Goal: Task Accomplishment & Management: Complete application form

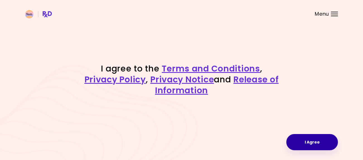
click at [328, 141] on button "I Agree" at bounding box center [313, 142] width 52 height 16
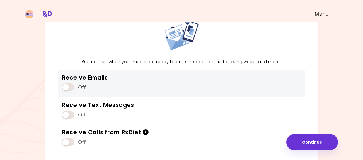
scroll to position [38, 0]
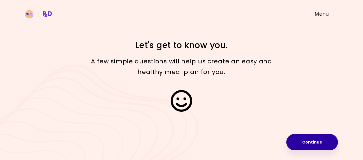
click at [290, 139] on button "Continue" at bounding box center [313, 142] width 52 height 16
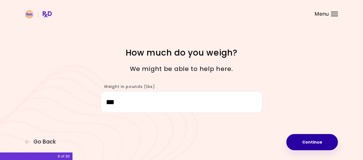
click at [326, 146] on button "Continue" at bounding box center [313, 142] width 52 height 16
select select "****"
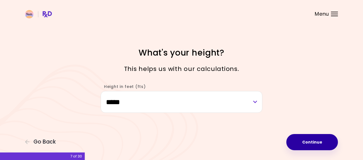
click at [326, 146] on button "Continue" at bounding box center [313, 142] width 52 height 16
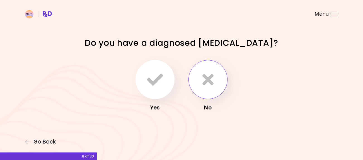
click at [208, 84] on icon "button" at bounding box center [208, 79] width 11 height 16
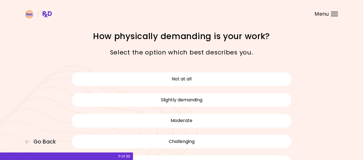
click at [193, 93] on button "Slightly demanding" at bounding box center [181, 100] width 220 height 14
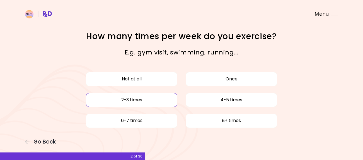
click at [144, 100] on button "2-3 times" at bounding box center [132, 100] width 92 height 14
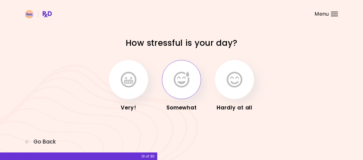
click at [188, 81] on icon "button" at bounding box center [182, 79] width 16 height 16
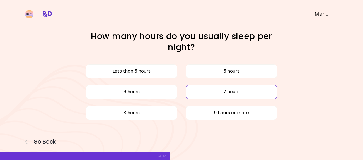
click at [199, 91] on button "7 hours" at bounding box center [232, 92] width 92 height 14
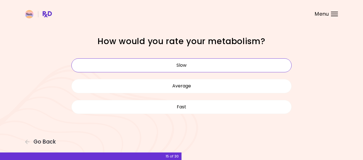
click at [202, 67] on button "Slow" at bounding box center [181, 65] width 220 height 14
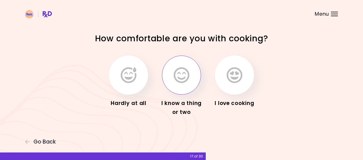
click at [192, 71] on button "button" at bounding box center [181, 75] width 39 height 39
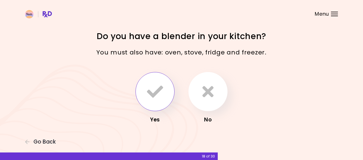
click at [150, 96] on icon "button" at bounding box center [155, 91] width 16 height 16
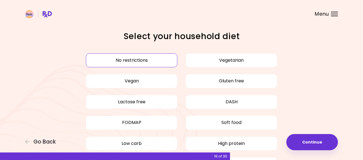
click at [234, 67] on div "No restrictions Vegetarian Vegan Gluten free Lactose free DASH FODMAP Soft food…" at bounding box center [181, 122] width 229 height 145
click at [235, 64] on button "Vegetarian" at bounding box center [232, 60] width 92 height 14
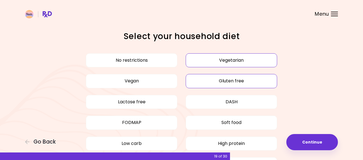
click at [234, 82] on button "Gluten free" at bounding box center [232, 81] width 92 height 14
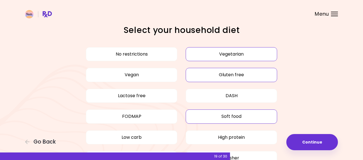
scroll to position [9, 0]
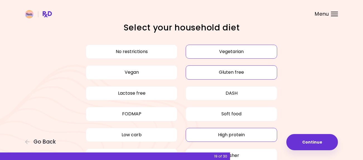
click at [256, 139] on button "High protein" at bounding box center [232, 135] width 92 height 14
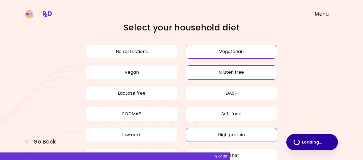
scroll to position [15, 0]
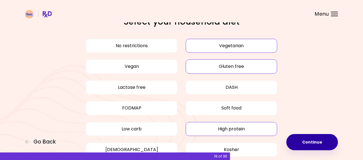
click at [320, 143] on button "Continue" at bounding box center [313, 142] width 52 height 16
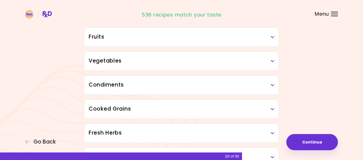
scroll to position [103, 0]
click at [269, 112] on h3 "Cooked Grains" at bounding box center [182, 109] width 186 height 8
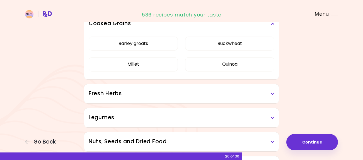
scroll to position [190, 0]
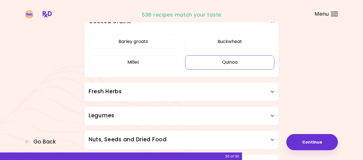
click at [239, 66] on button "Quinoa" at bounding box center [229, 62] width 89 height 14
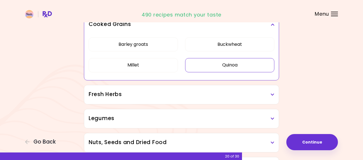
scroll to position [193, 0]
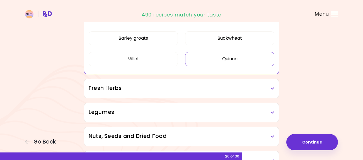
click at [261, 92] on h3 "Fresh Herbs" at bounding box center [182, 88] width 186 height 8
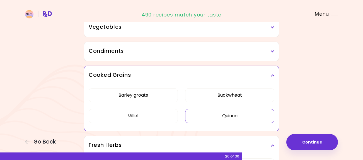
scroll to position [129, 0]
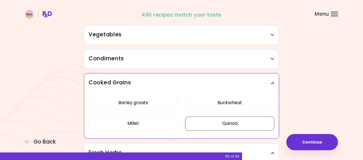
click at [263, 58] on h3 "Condiments" at bounding box center [182, 59] width 186 height 8
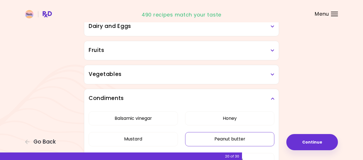
scroll to position [86, 0]
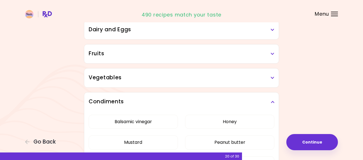
click at [270, 57] on h3 "Fruits" at bounding box center [182, 54] width 186 height 8
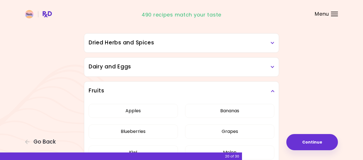
scroll to position [44, 0]
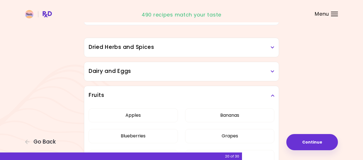
click at [260, 78] on div "Dairy and Eggs" at bounding box center [181, 71] width 195 height 19
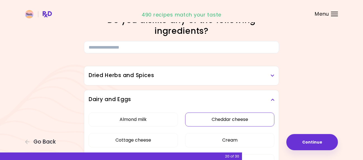
scroll to position [0, 0]
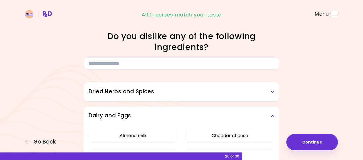
click at [206, 95] on h3 "Dried Herbs and Spices" at bounding box center [182, 92] width 186 height 8
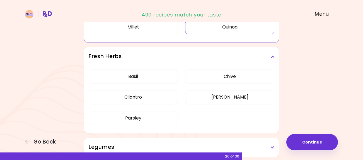
scroll to position [786, 0]
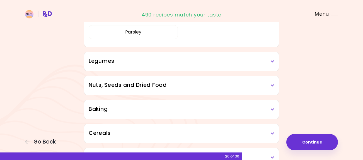
click at [253, 58] on h3 "Legumes" at bounding box center [182, 61] width 186 height 8
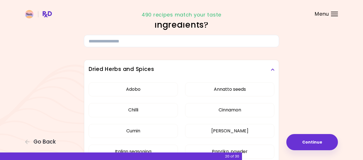
scroll to position [0, 0]
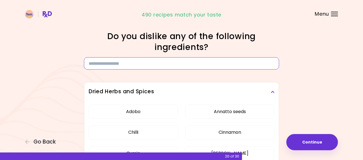
click at [219, 65] on input at bounding box center [181, 63] width 195 height 12
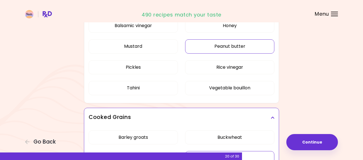
scroll to position [620, 0]
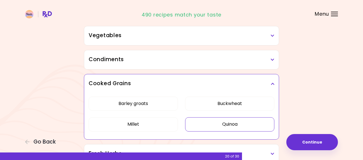
scroll to position [114, 0]
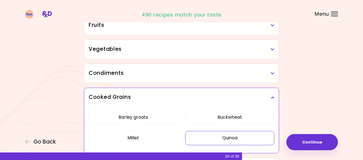
click at [230, 117] on button "Buckwheat" at bounding box center [229, 117] width 89 height 14
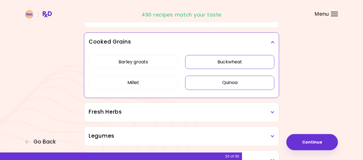
scroll to position [170, 0]
click at [148, 66] on button "Barley groats" at bounding box center [133, 62] width 89 height 14
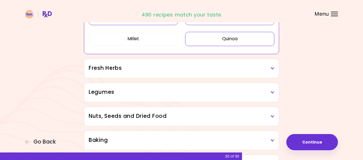
scroll to position [217, 0]
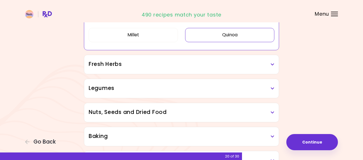
click at [155, 85] on h3 "Legumes" at bounding box center [182, 88] width 186 height 8
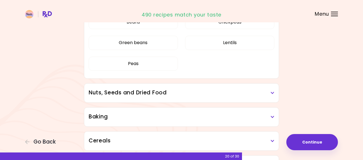
scroll to position [317, 0]
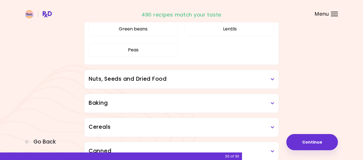
click at [155, 84] on div "Nuts, Seeds and Dried Food" at bounding box center [181, 79] width 195 height 19
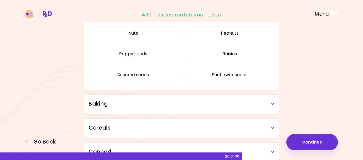
scroll to position [429, 0]
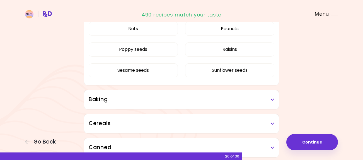
click at [147, 96] on h3 "Baking" at bounding box center [182, 99] width 186 height 8
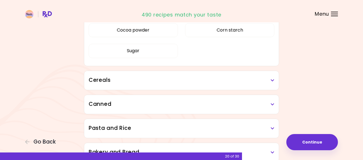
scroll to position [524, 0]
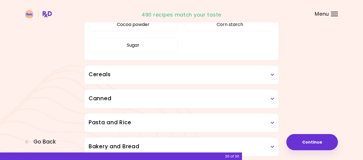
click at [150, 78] on h3 "Cereals" at bounding box center [182, 75] width 186 height 8
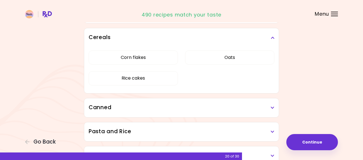
scroll to position [575, 0]
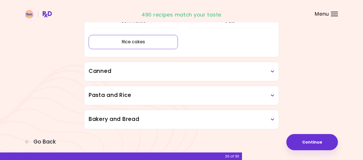
scroll to position [323, 0]
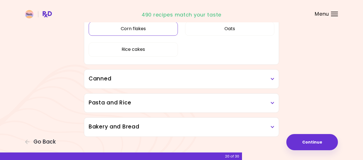
click at [135, 29] on button "Corn flakes" at bounding box center [133, 29] width 89 height 14
click at [234, 33] on button "Oats" at bounding box center [229, 29] width 89 height 14
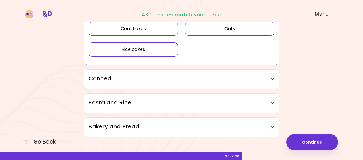
click at [154, 45] on button "Rice cakes" at bounding box center [133, 49] width 89 height 14
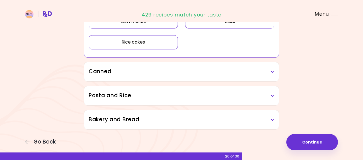
scroll to position [330, 0]
click at [167, 72] on h3 "Canned" at bounding box center [182, 71] width 186 height 8
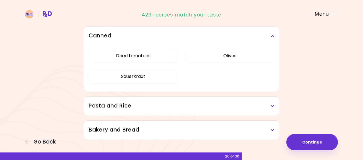
scroll to position [376, 0]
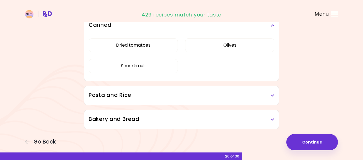
click at [151, 100] on div "Pasta and Rice" at bounding box center [181, 95] width 195 height 19
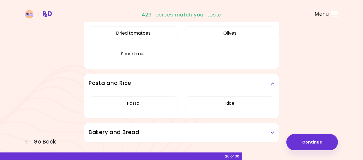
scroll to position [402, 0]
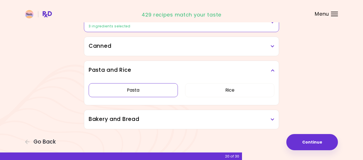
click at [149, 94] on button "Pasta" at bounding box center [133, 90] width 89 height 14
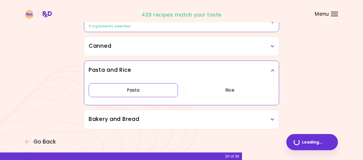
scroll to position [309, 0]
click at [222, 94] on button "Rice" at bounding box center [229, 90] width 89 height 14
click at [197, 119] on h3 "Bakery and Bread" at bounding box center [182, 119] width 186 height 8
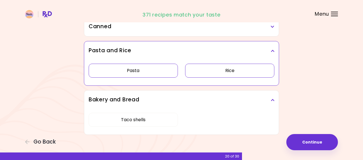
scroll to position [335, 0]
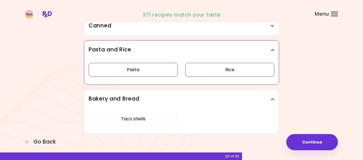
click at [223, 61] on div "Pasta Rice" at bounding box center [182, 71] width 186 height 25
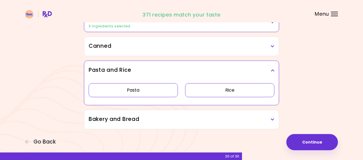
scroll to position [309, 0]
click at [231, 93] on button "Rice" at bounding box center [229, 90] width 89 height 14
click at [124, 93] on button "Pasta" at bounding box center [133, 90] width 89 height 14
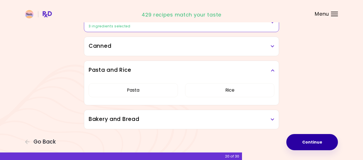
click at [326, 143] on button "Continue" at bounding box center [313, 142] width 52 height 16
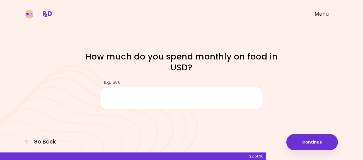
click at [150, 105] on input "E.g. 500" at bounding box center [182, 97] width 162 height 21
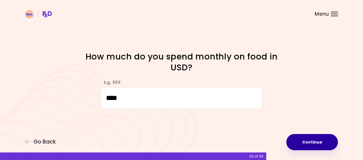
type input "****"
click at [311, 148] on button "Continue" at bounding box center [313, 142] width 52 height 16
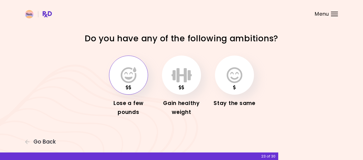
click at [124, 79] on icon "button" at bounding box center [129, 75] width 16 height 16
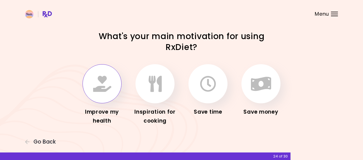
click at [100, 82] on icon "button" at bounding box center [102, 84] width 18 height 16
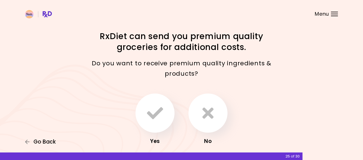
click at [42, 141] on span "Go Back" at bounding box center [44, 142] width 22 height 6
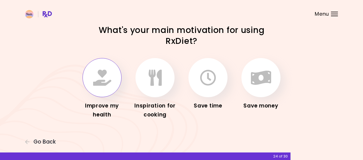
scroll to position [6, 0]
click at [216, 85] on button "button" at bounding box center [208, 77] width 39 height 39
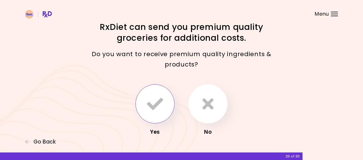
scroll to position [8, 0]
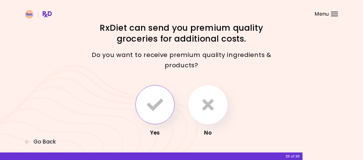
click at [148, 109] on icon "button" at bounding box center [155, 105] width 16 height 16
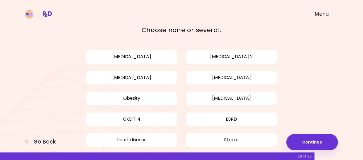
scroll to position [26, 0]
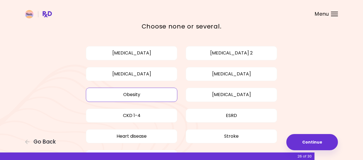
click at [147, 102] on button "Obesity" at bounding box center [132, 95] width 92 height 14
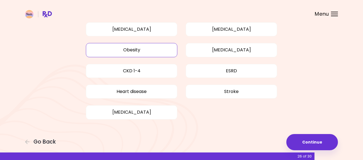
scroll to position [71, 0]
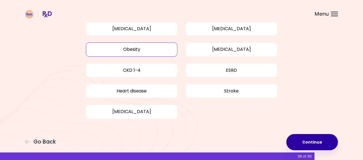
click at [316, 139] on button "Continue" at bounding box center [313, 142] width 52 height 16
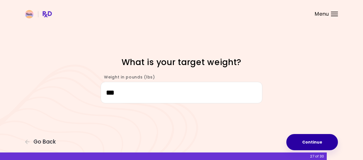
type input "***"
click at [324, 146] on button "Continue" at bounding box center [313, 142] width 52 height 16
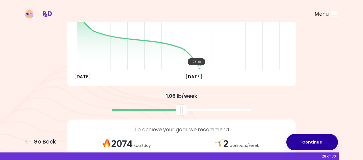
scroll to position [129, 0]
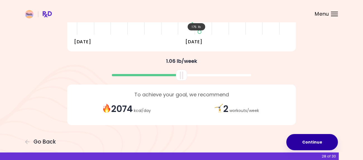
click at [303, 143] on button "Continue" at bounding box center [313, 142] width 52 height 16
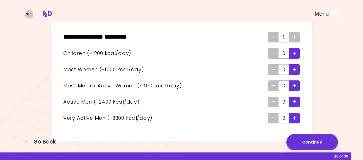
scroll to position [37, 0]
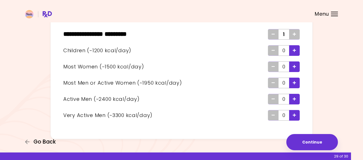
click at [41, 139] on span "Go Back" at bounding box center [44, 142] width 22 height 6
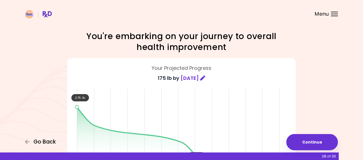
click at [41, 139] on span "Go Back" at bounding box center [44, 142] width 22 height 6
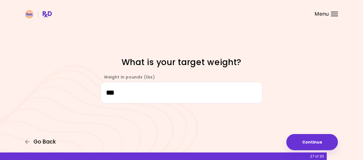
click at [39, 139] on span "Go Back" at bounding box center [44, 142] width 22 height 6
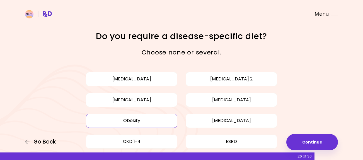
click at [39, 141] on span "Go Back" at bounding box center [44, 142] width 22 height 6
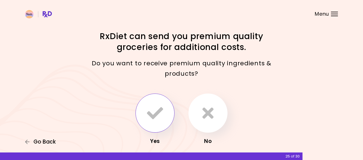
click at [39, 142] on span "Go Back" at bounding box center [44, 142] width 22 height 6
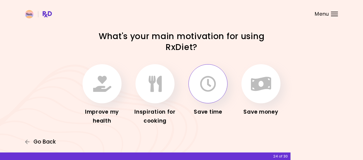
click at [39, 142] on span "Go Back" at bounding box center [44, 142] width 22 height 6
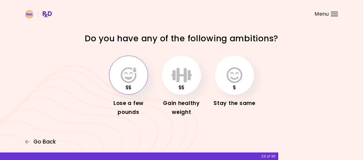
click at [40, 143] on span "Go Back" at bounding box center [44, 142] width 22 height 6
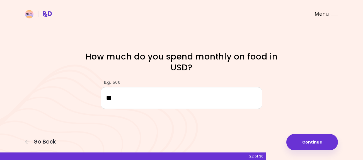
type input "*"
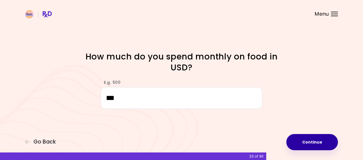
type input "***"
click at [323, 146] on button "Continue" at bounding box center [313, 142] width 52 height 16
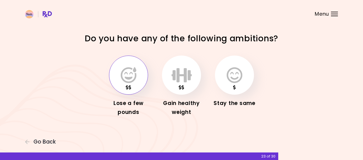
click at [123, 80] on icon "button" at bounding box center [129, 75] width 16 height 16
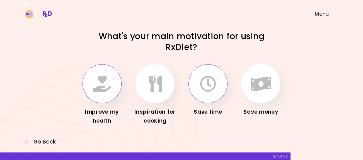
click at [110, 88] on icon "button" at bounding box center [102, 84] width 18 height 16
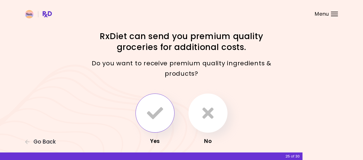
click at [150, 105] on icon "button" at bounding box center [155, 113] width 16 height 16
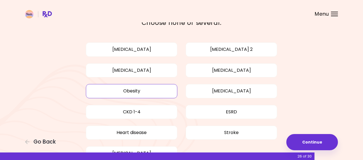
scroll to position [30, 0]
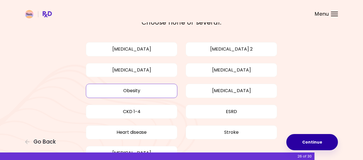
click at [312, 137] on button "Continue" at bounding box center [313, 142] width 52 height 16
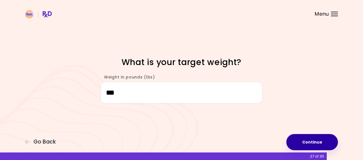
click at [316, 143] on button "Continue" at bounding box center [313, 142] width 52 height 16
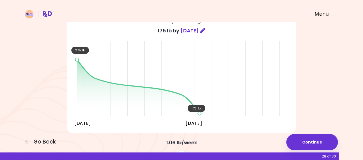
scroll to position [129, 0]
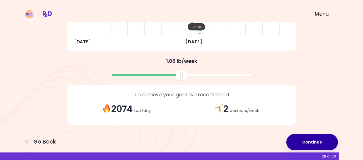
click at [318, 140] on button "Continue" at bounding box center [313, 142] width 52 height 16
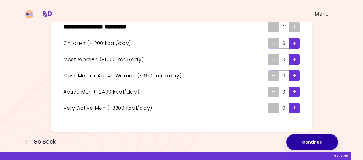
scroll to position [46, 0]
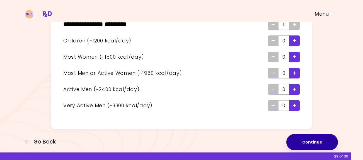
click at [318, 144] on button "Continue" at bounding box center [313, 142] width 52 height 16
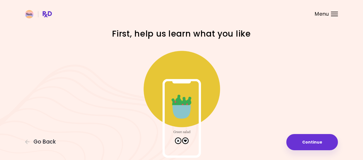
scroll to position [19, 0]
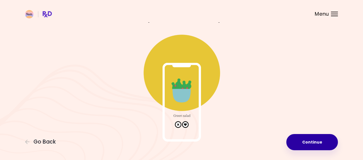
click at [321, 146] on button "Continue" at bounding box center [313, 142] width 52 height 16
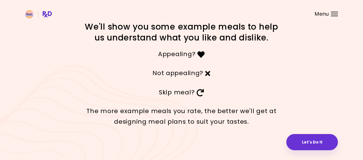
scroll to position [11, 0]
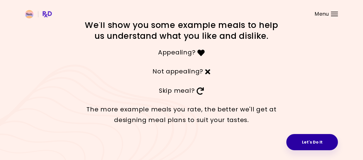
click at [313, 143] on button "Let's Do It" at bounding box center [313, 142] width 52 height 16
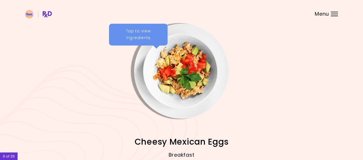
click at [129, 39] on div "Tap to view ingredients" at bounding box center [138, 35] width 59 height 22
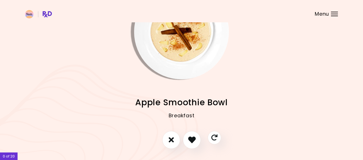
scroll to position [40, 0]
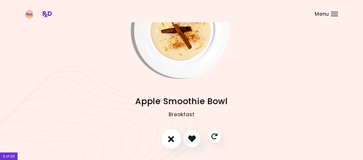
click at [175, 138] on button "I don't like this recipe" at bounding box center [171, 138] width 21 height 21
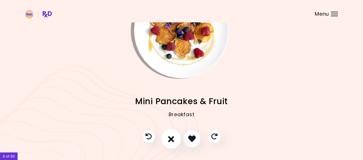
click at [175, 142] on button "I don't like this recipe" at bounding box center [171, 138] width 21 height 21
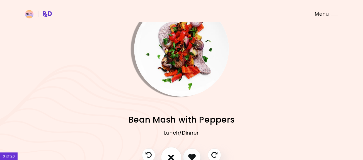
scroll to position [25, 0]
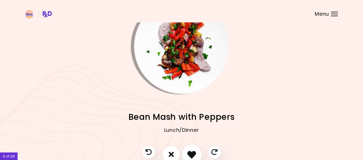
click at [190, 152] on icon "I like this recipe" at bounding box center [192, 154] width 9 height 9
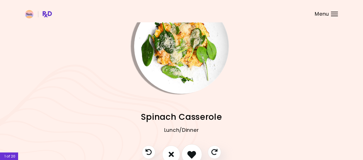
click at [195, 154] on icon "I like this recipe" at bounding box center [192, 154] width 9 height 9
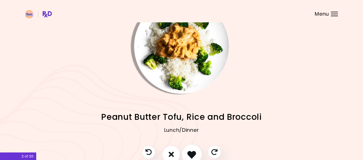
click at [192, 158] on icon "I like this recipe" at bounding box center [192, 154] width 9 height 9
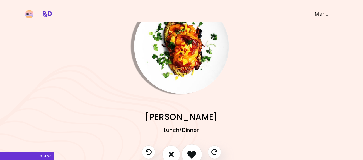
click at [193, 157] on icon "I like this recipe" at bounding box center [192, 154] width 9 height 9
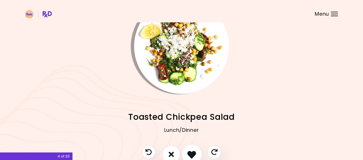
click at [193, 157] on icon "I like this recipe" at bounding box center [192, 154] width 9 height 9
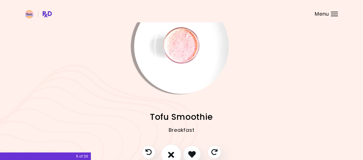
click at [171, 156] on icon "I don't like this recipe" at bounding box center [171, 154] width 6 height 9
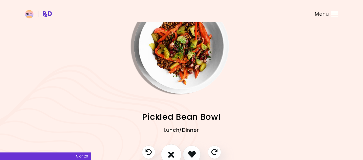
click at [171, 156] on icon "I don't like this recipe" at bounding box center [171, 154] width 6 height 9
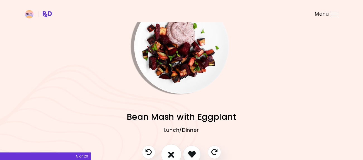
click at [171, 156] on icon "I don't like this recipe" at bounding box center [171, 154] width 6 height 9
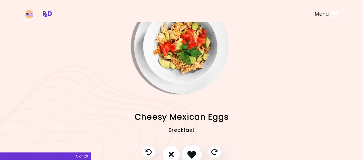
click at [188, 155] on icon "I like this recipe" at bounding box center [192, 154] width 9 height 9
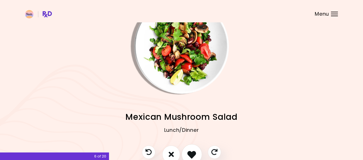
click at [188, 155] on icon "I like this recipe" at bounding box center [192, 154] width 9 height 9
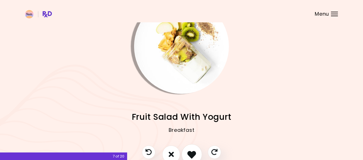
click at [188, 155] on icon "I like this recipe" at bounding box center [192, 154] width 9 height 9
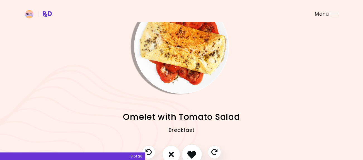
click at [188, 155] on icon "I like this recipe" at bounding box center [192, 154] width 9 height 9
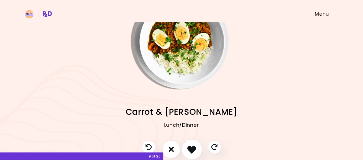
scroll to position [30, 0]
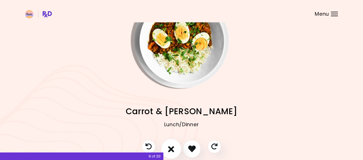
click at [174, 150] on icon "I don't like this recipe" at bounding box center [171, 148] width 6 height 9
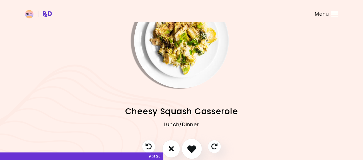
click at [189, 148] on icon "I like this recipe" at bounding box center [192, 148] width 9 height 9
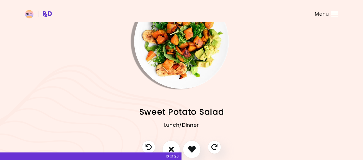
scroll to position [30, 0]
click at [174, 150] on icon "I don't like this recipe" at bounding box center [171, 149] width 6 height 9
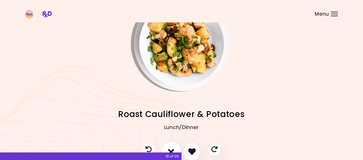
scroll to position [25, 0]
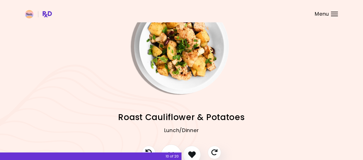
click at [174, 150] on icon "I don't like this recipe" at bounding box center [171, 154] width 6 height 9
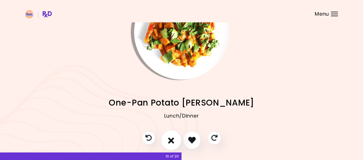
scroll to position [40, 0]
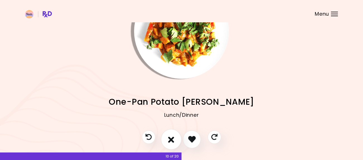
click at [176, 139] on button "I don't like this recipe" at bounding box center [171, 139] width 21 height 21
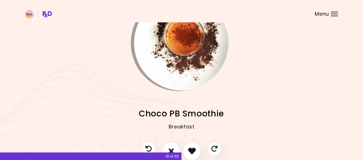
scroll to position [28, 0]
click at [195, 154] on icon "I like this recipe" at bounding box center [192, 150] width 9 height 9
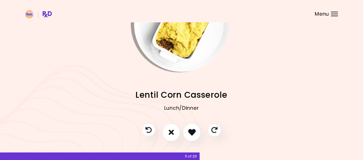
scroll to position [51, 0]
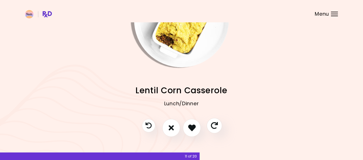
click at [215, 126] on icon "Skip" at bounding box center [214, 125] width 7 height 7
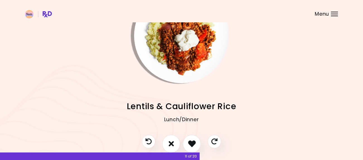
scroll to position [35, 0]
click at [214, 143] on icon "Skip" at bounding box center [214, 141] width 7 height 7
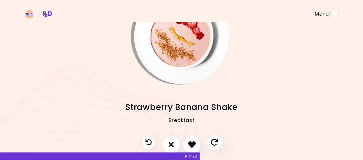
scroll to position [40, 0]
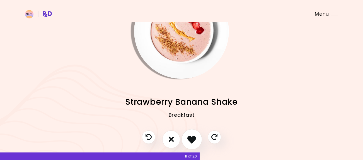
click at [191, 140] on icon "I like this recipe" at bounding box center [192, 139] width 9 height 9
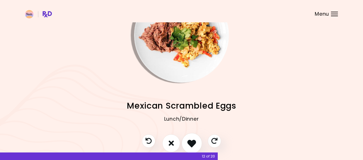
scroll to position [37, 0]
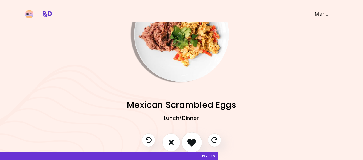
click at [191, 143] on icon "I like this recipe" at bounding box center [192, 142] width 9 height 9
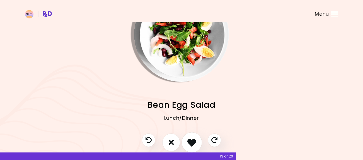
click at [194, 143] on icon "I like this recipe" at bounding box center [192, 142] width 9 height 9
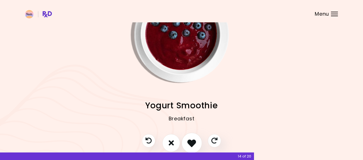
scroll to position [37, 0]
click at [194, 143] on icon "I like this recipe" at bounding box center [192, 142] width 9 height 9
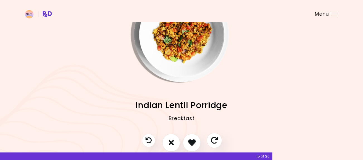
click at [214, 142] on icon "Skip" at bounding box center [214, 140] width 7 height 7
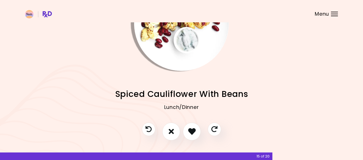
scroll to position [49, 0]
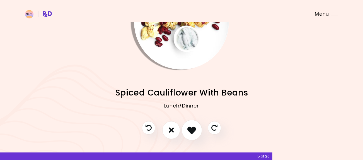
click at [194, 130] on icon "I like this recipe" at bounding box center [192, 130] width 9 height 9
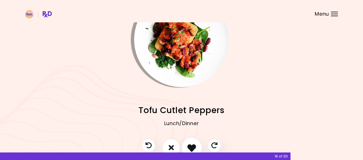
scroll to position [34, 0]
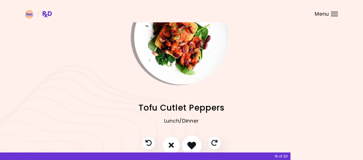
click at [195, 145] on icon "I like this recipe" at bounding box center [192, 145] width 9 height 9
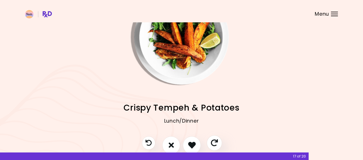
click at [217, 142] on icon "Skip" at bounding box center [214, 142] width 7 height 7
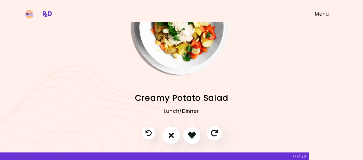
scroll to position [44, 0]
click at [216, 137] on button "Skip" at bounding box center [214, 132] width 15 height 15
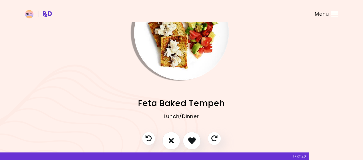
scroll to position [42, 0]
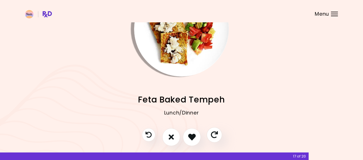
click at [216, 138] on icon "Skip" at bounding box center [214, 134] width 7 height 7
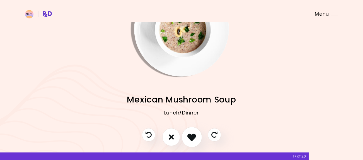
click at [189, 137] on icon "I like this recipe" at bounding box center [192, 137] width 9 height 9
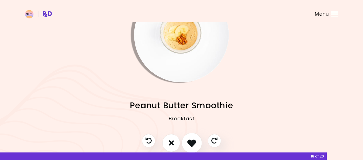
scroll to position [39, 0]
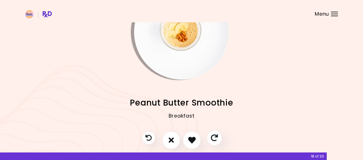
click at [219, 139] on button "Skip" at bounding box center [214, 137] width 15 height 15
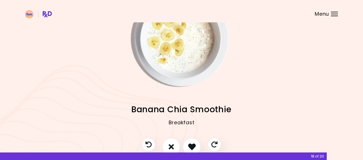
scroll to position [33, 0]
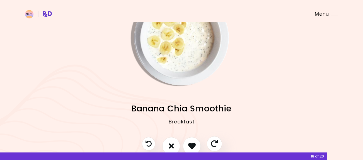
click at [215, 145] on icon "Skip" at bounding box center [214, 143] width 7 height 7
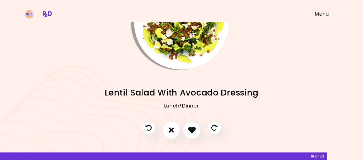
scroll to position [53, 0]
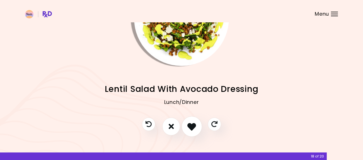
click at [195, 128] on icon "I like this recipe" at bounding box center [192, 126] width 9 height 9
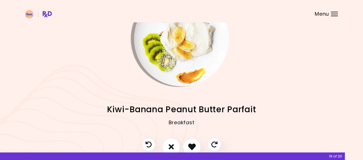
scroll to position [35, 0]
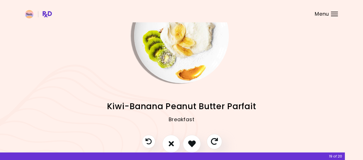
click at [210, 141] on button "Skip" at bounding box center [214, 141] width 15 height 15
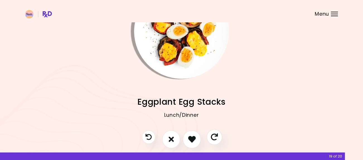
scroll to position [44, 0]
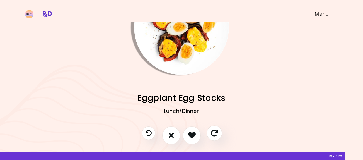
click at [215, 135] on icon "Skip" at bounding box center [214, 132] width 7 height 7
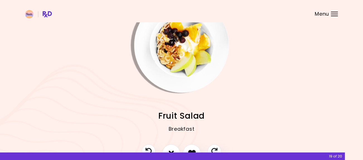
scroll to position [51, 0]
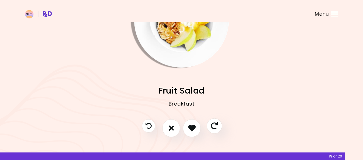
click at [218, 125] on button "Skip" at bounding box center [214, 125] width 15 height 15
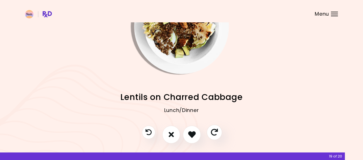
scroll to position [45, 0]
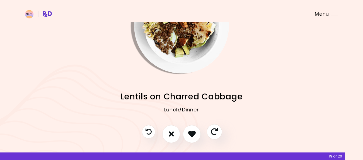
click at [217, 131] on icon "Skip" at bounding box center [214, 131] width 7 height 7
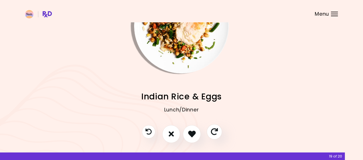
click at [217, 131] on icon "Skip" at bounding box center [214, 131] width 7 height 7
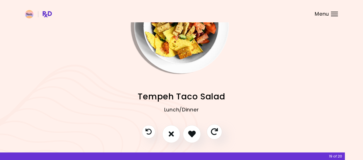
click at [216, 132] on icon "Skip" at bounding box center [214, 131] width 7 height 7
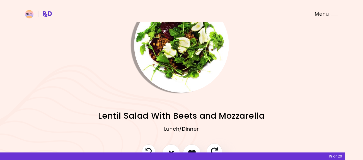
scroll to position [32, 0]
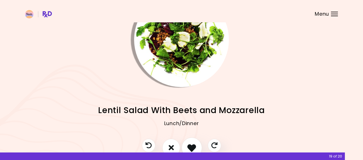
click at [192, 147] on icon "I like this recipe" at bounding box center [192, 147] width 9 height 9
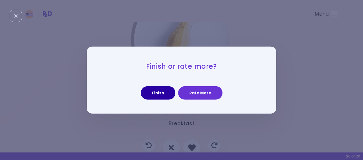
click at [168, 99] on button "Finish" at bounding box center [158, 92] width 35 height 13
